Goal: Transaction & Acquisition: Subscribe to service/newsletter

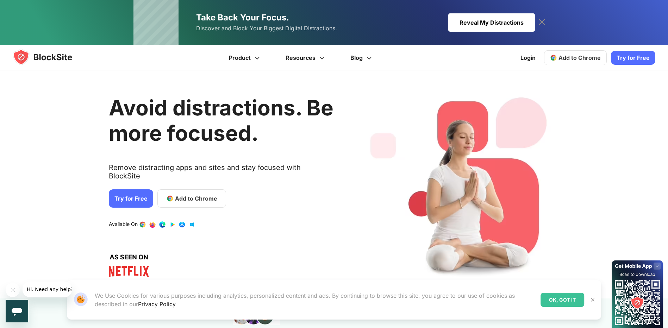
click at [124, 192] on link "Try for Free" at bounding box center [131, 198] width 44 height 18
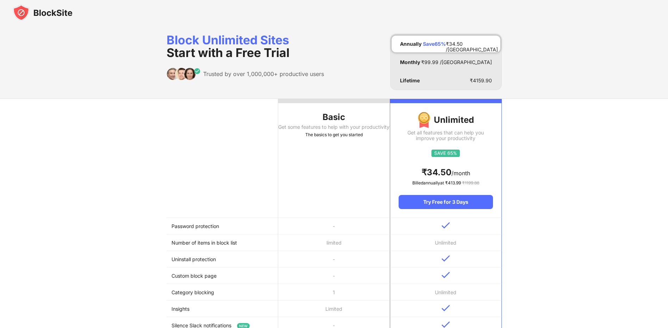
click at [346, 146] on th "Basic Get some features to help with your productivity The basics to get you st…" at bounding box center [334, 158] width 112 height 119
click at [317, 138] on div "The basics to get you started" at bounding box center [334, 134] width 112 height 7
